Goal: Task Accomplishment & Management: Complete application form

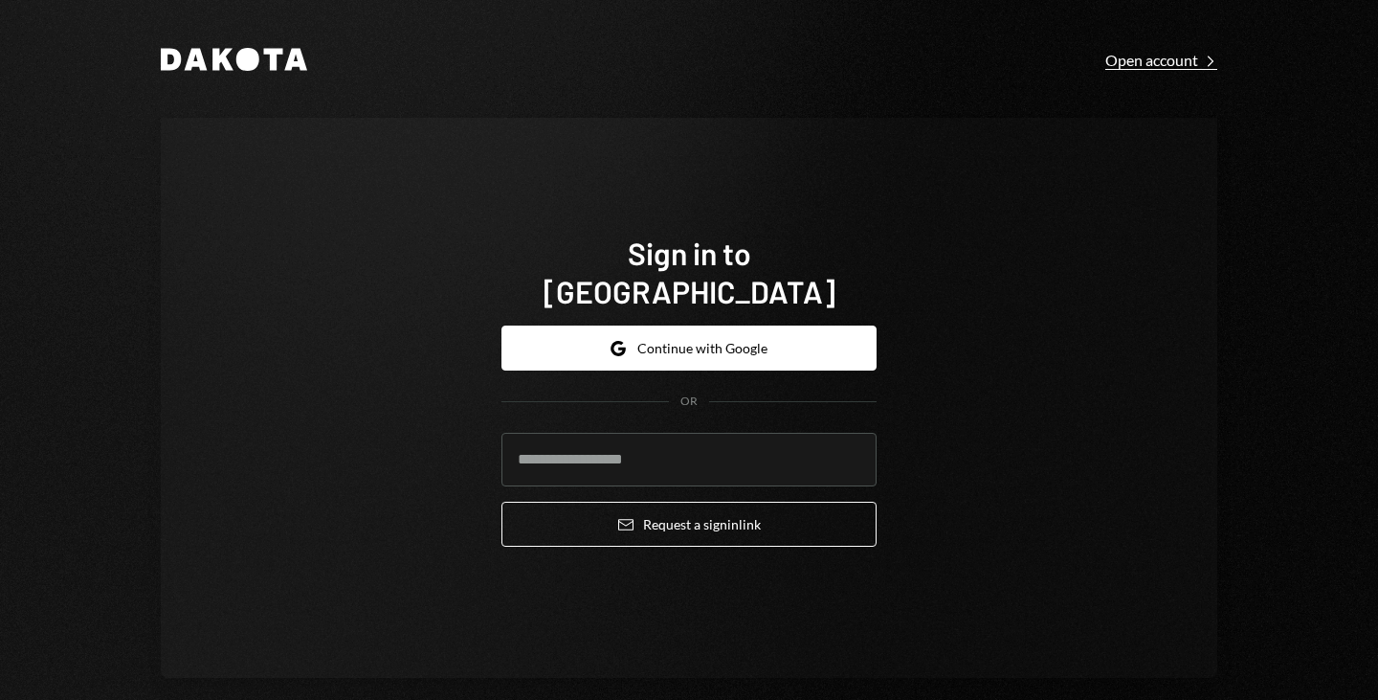
click at [1168, 61] on div "Open account Right Caret" at bounding box center [1161, 60] width 112 height 19
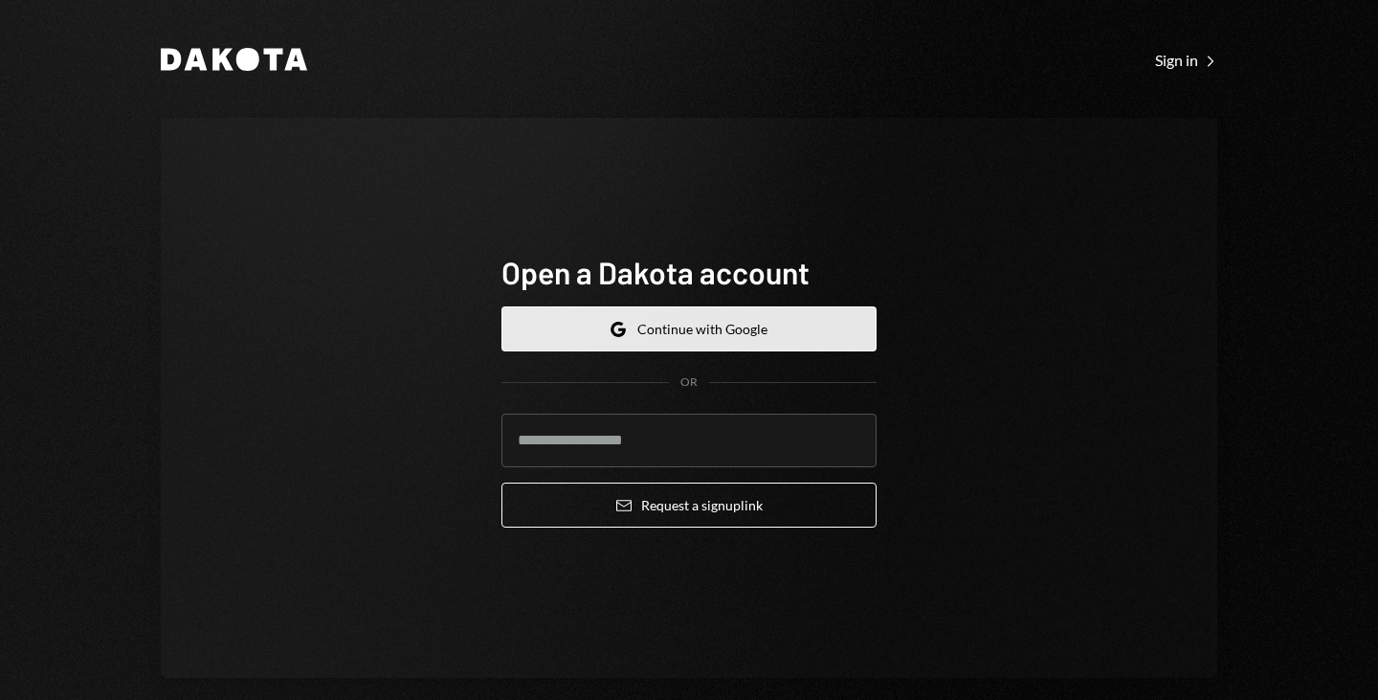
click at [762, 329] on button "Google Continue with Google" at bounding box center [689, 328] width 375 height 45
